Goal: Entertainment & Leisure: Consume media (video, audio)

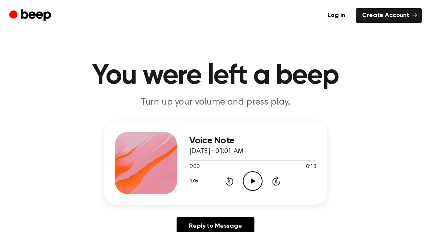
click at [259, 178] on icon "Play Audio" at bounding box center [253, 181] width 20 height 20
click at [259, 178] on icon "Pause Audio" at bounding box center [253, 181] width 20 height 20
click at [259, 178] on icon "Play Audio" at bounding box center [253, 181] width 20 height 20
click at [259, 178] on icon "Pause Audio" at bounding box center [253, 181] width 20 height 20
click at [259, 178] on icon "Play Audio" at bounding box center [253, 181] width 20 height 20
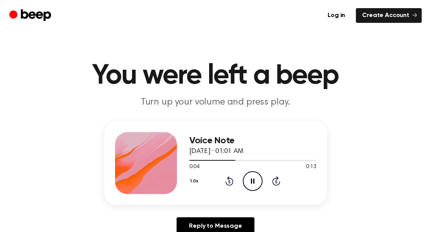
click at [259, 178] on icon "Pause Audio" at bounding box center [253, 181] width 20 height 20
click at [259, 178] on icon "Play Audio" at bounding box center [253, 181] width 20 height 20
click at [259, 178] on icon "Pause Audio" at bounding box center [253, 181] width 20 height 20
click at [259, 178] on icon "Play Audio" at bounding box center [253, 181] width 20 height 20
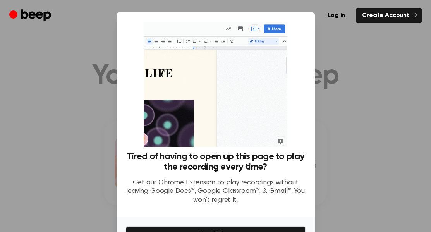
scroll to position [48, 0]
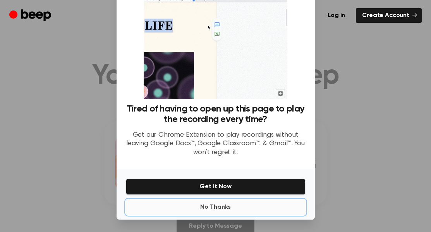
click at [223, 211] on button "No Thanks" at bounding box center [216, 206] width 180 height 15
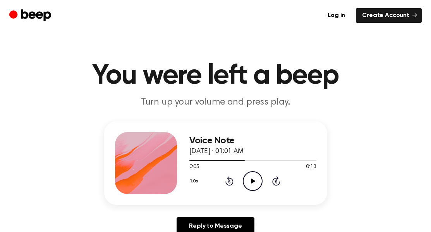
click at [253, 181] on icon at bounding box center [253, 180] width 4 height 5
click at [253, 181] on icon "Pause Audio" at bounding box center [253, 181] width 20 height 20
click at [253, 181] on icon at bounding box center [253, 180] width 4 height 5
click at [253, 181] on icon "Pause Audio" at bounding box center [253, 181] width 20 height 20
click at [253, 181] on icon at bounding box center [253, 180] width 4 height 5
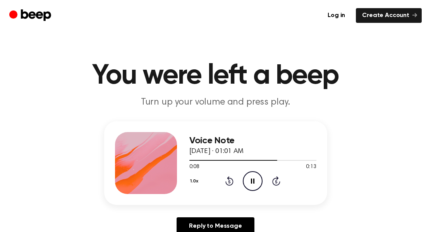
click at [253, 181] on icon "Pause Audio" at bounding box center [253, 181] width 20 height 20
click at [253, 181] on icon at bounding box center [253, 180] width 4 height 5
click at [253, 181] on icon "Pause Audio" at bounding box center [253, 181] width 20 height 20
click at [253, 181] on icon at bounding box center [253, 180] width 4 height 5
click at [253, 181] on icon "Pause Audio" at bounding box center [253, 181] width 20 height 20
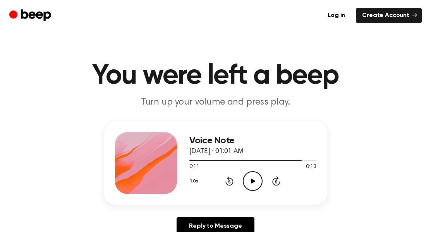
click at [253, 181] on icon at bounding box center [253, 180] width 4 height 5
click at [253, 181] on icon "Pause Audio" at bounding box center [253, 181] width 20 height 20
click at [253, 181] on icon at bounding box center [253, 180] width 4 height 5
